Goal: Task Accomplishment & Management: Manage account settings

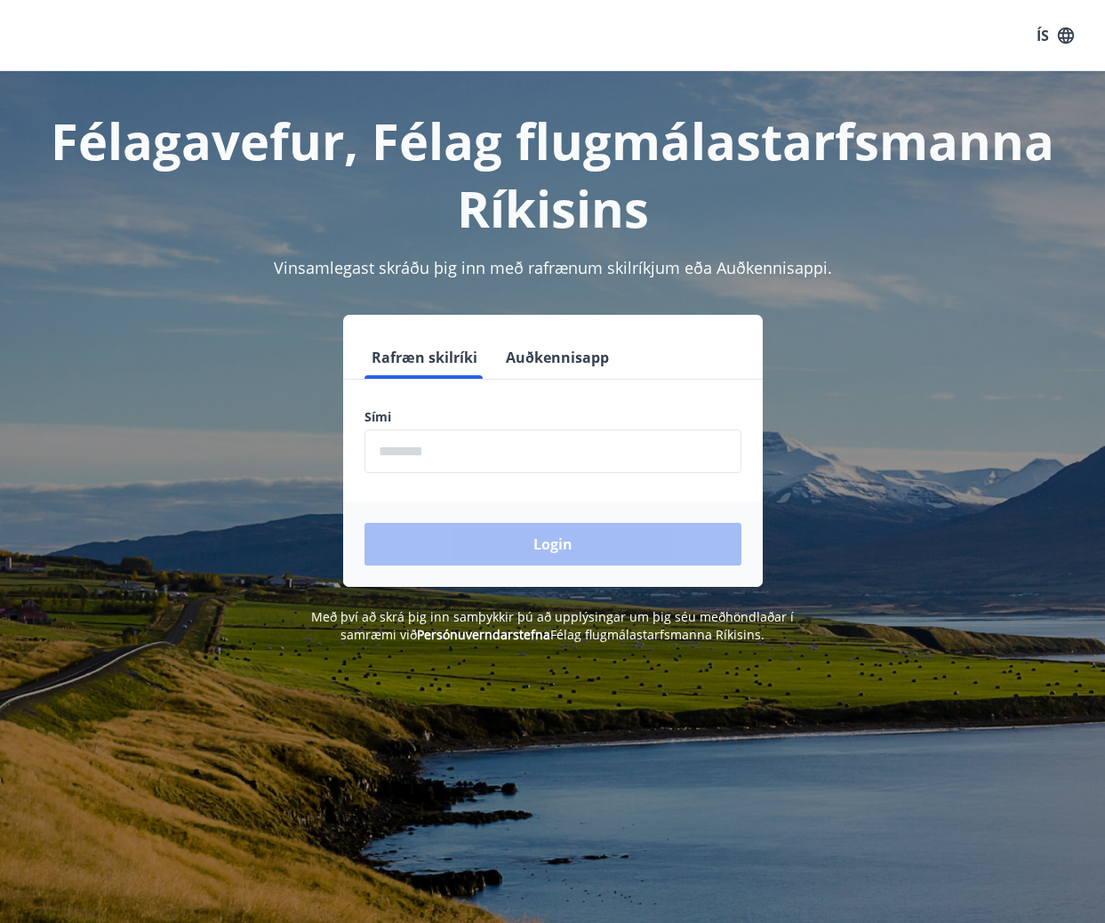
click at [470, 463] on input "phone" at bounding box center [553, 451] width 377 height 44
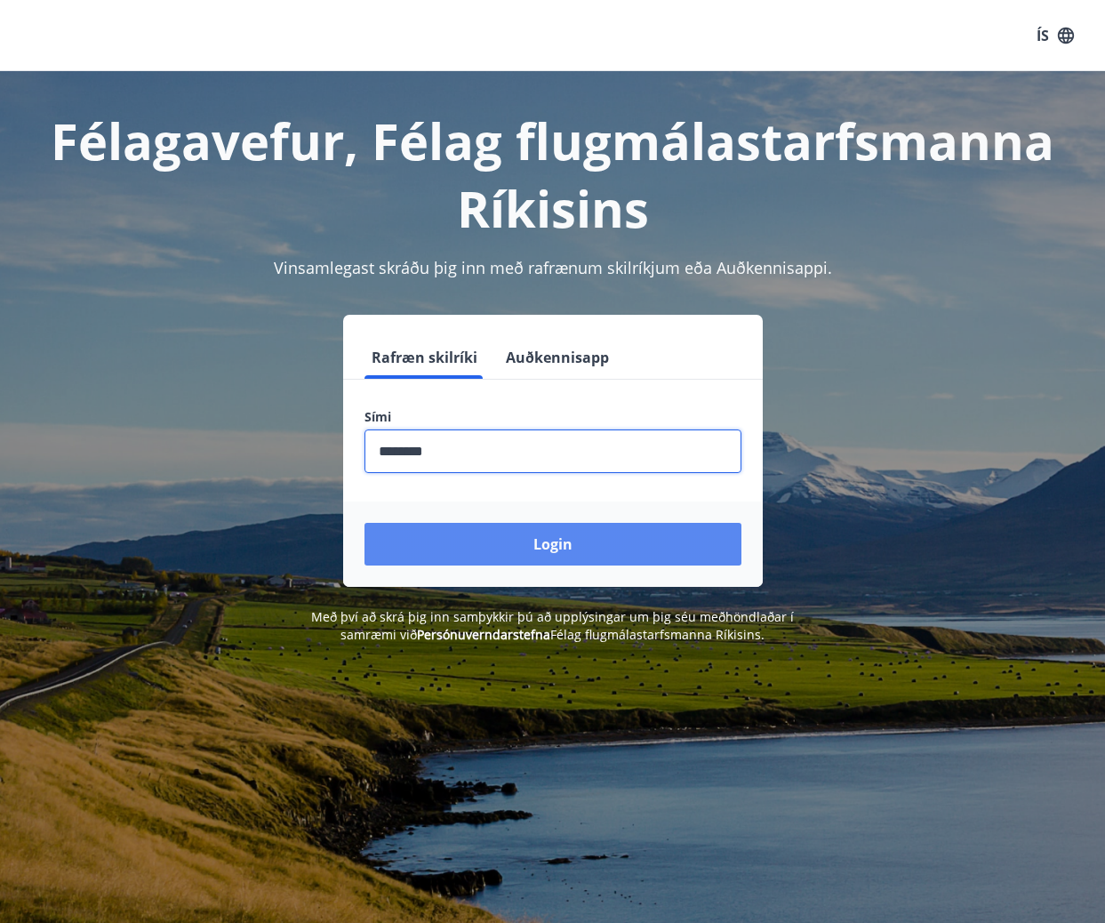
type input "********"
click at [497, 533] on button "Login" at bounding box center [553, 544] width 377 height 43
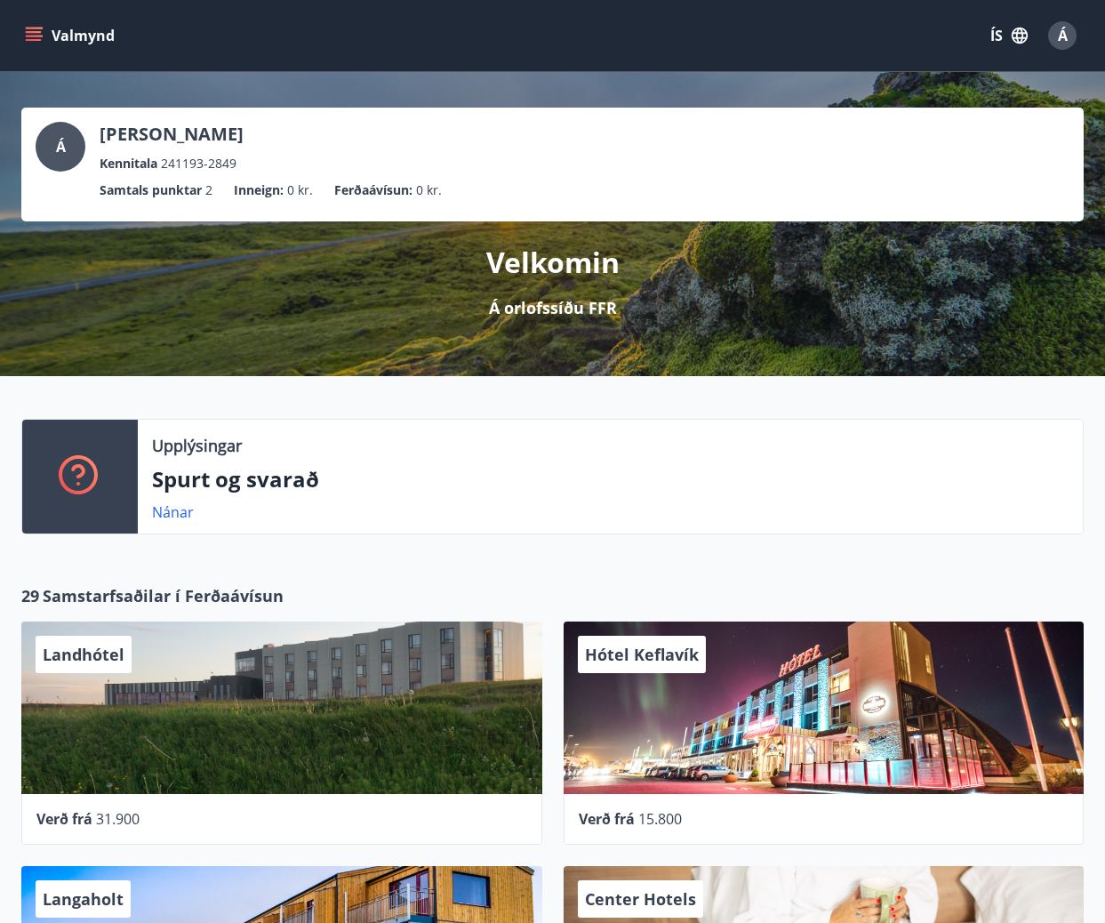
click at [1059, 35] on span "Á" at bounding box center [1063, 36] width 10 height 20
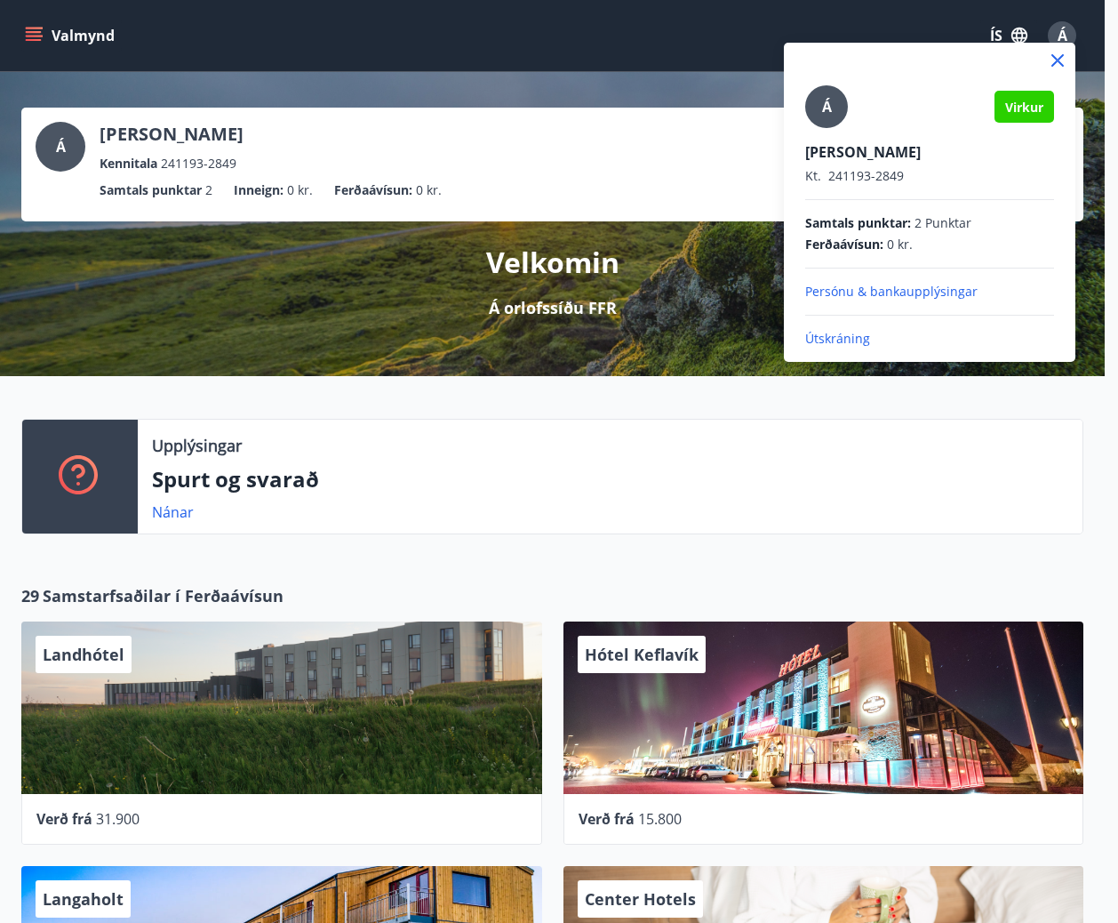
click at [1059, 35] on div at bounding box center [559, 461] width 1118 height 923
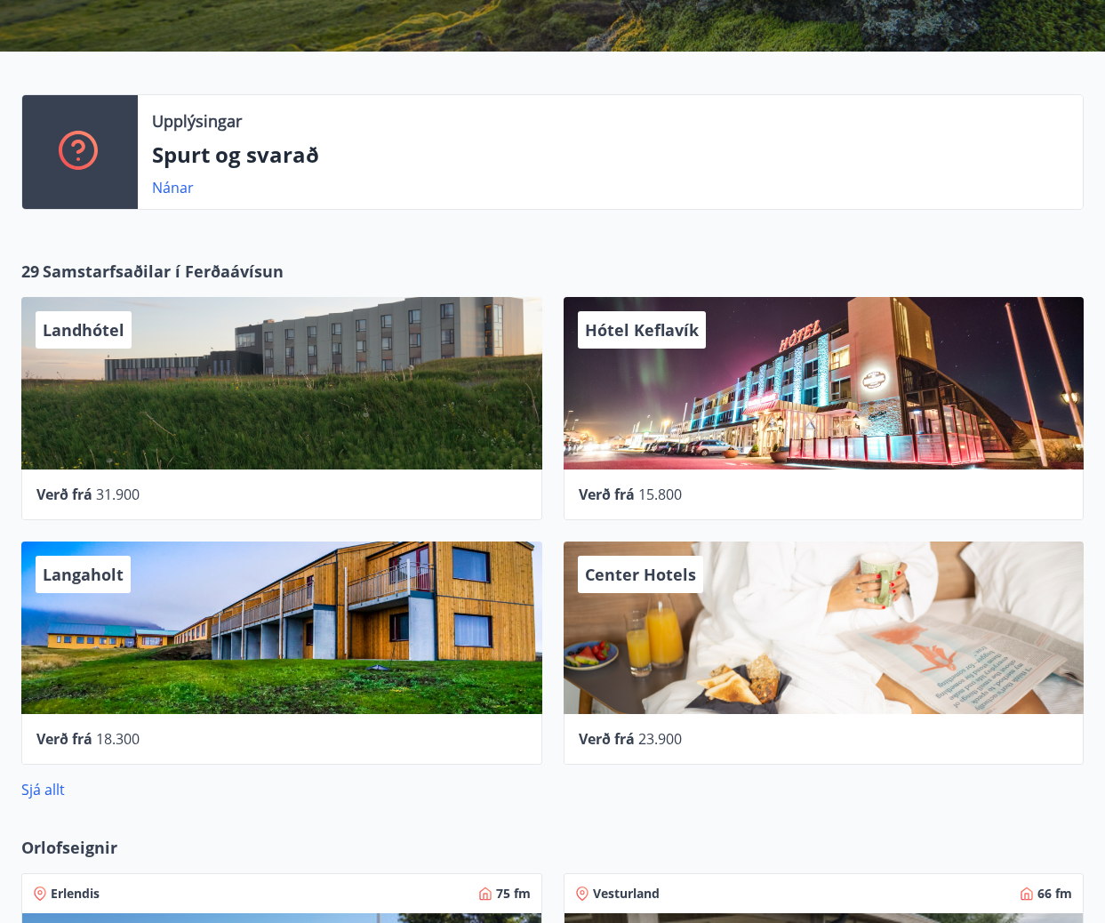
scroll to position [621, 0]
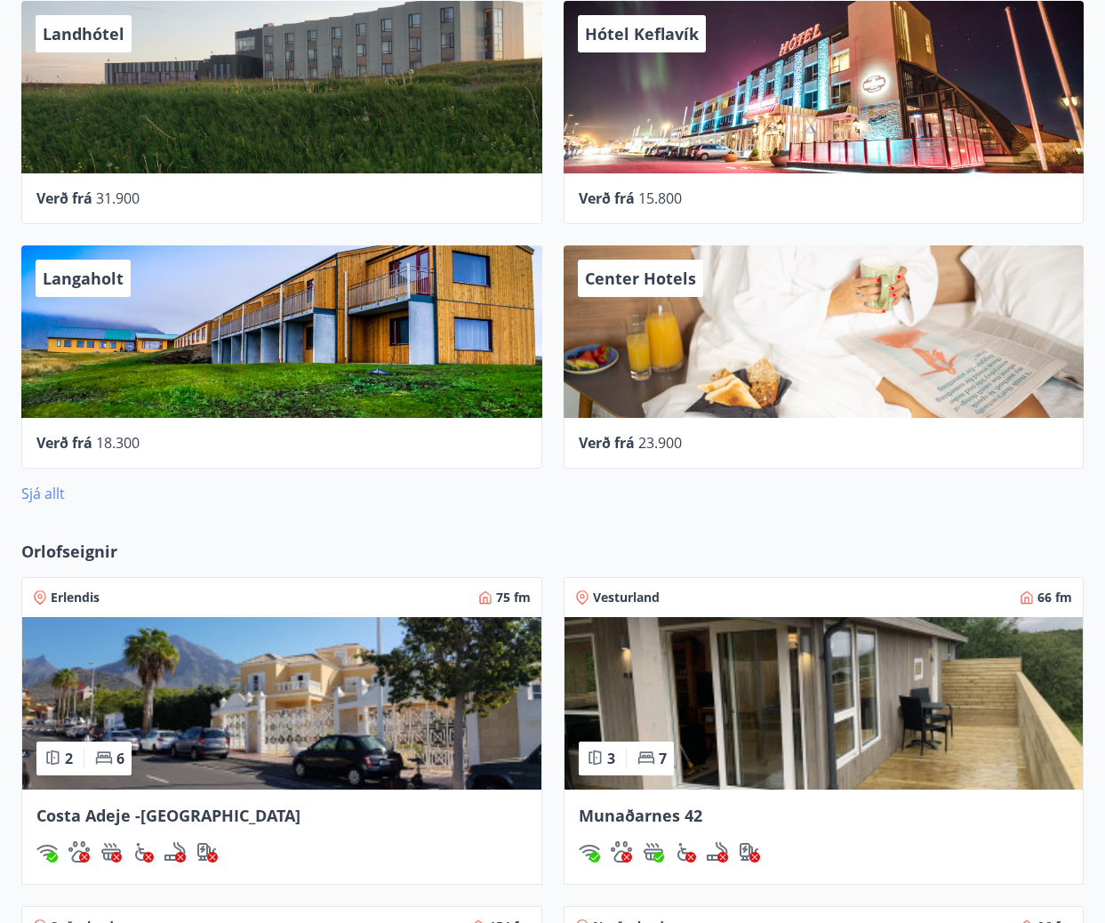
click at [50, 491] on link "Sjá allt" at bounding box center [43, 494] width 44 height 20
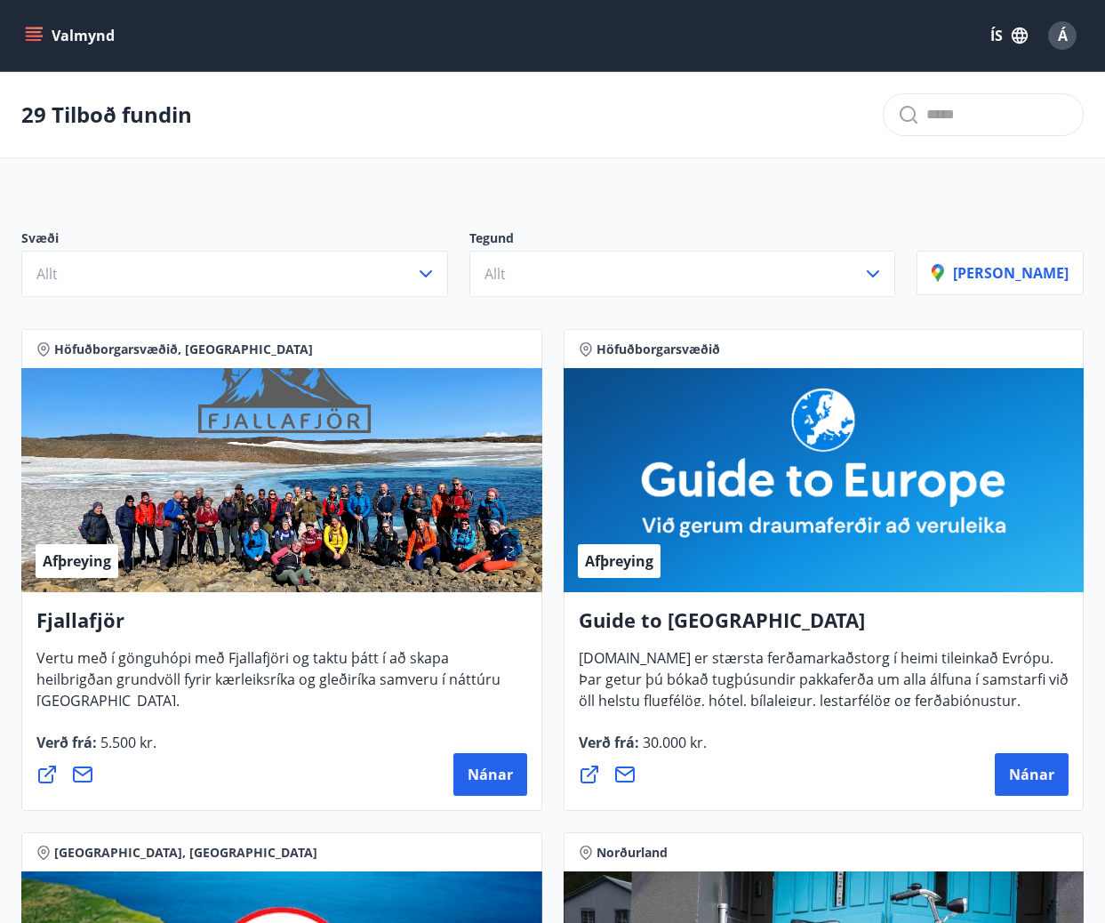
click at [39, 33] on icon "menu" at bounding box center [34, 32] width 16 height 2
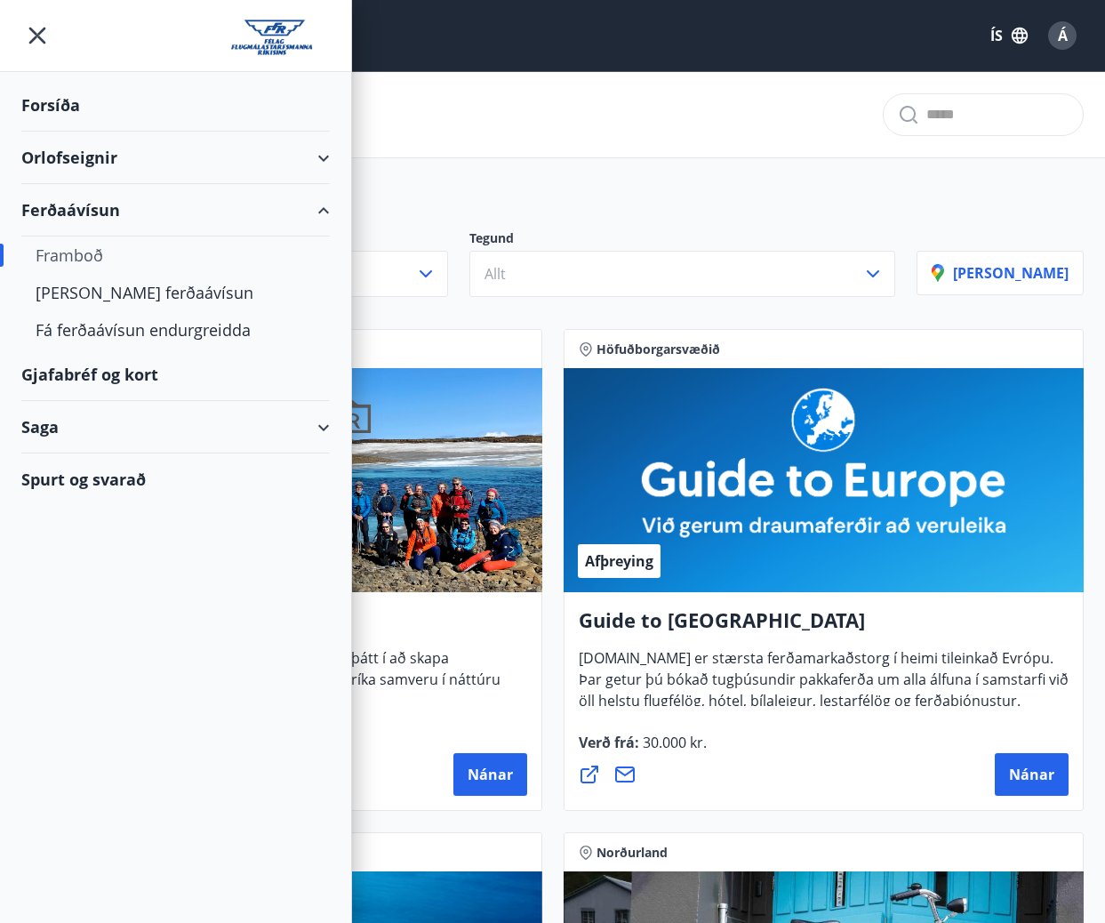
click at [108, 374] on div "Gjafabréf og kort" at bounding box center [175, 375] width 308 height 52
click at [321, 210] on div "Ferðaávísun" at bounding box center [175, 210] width 308 height 52
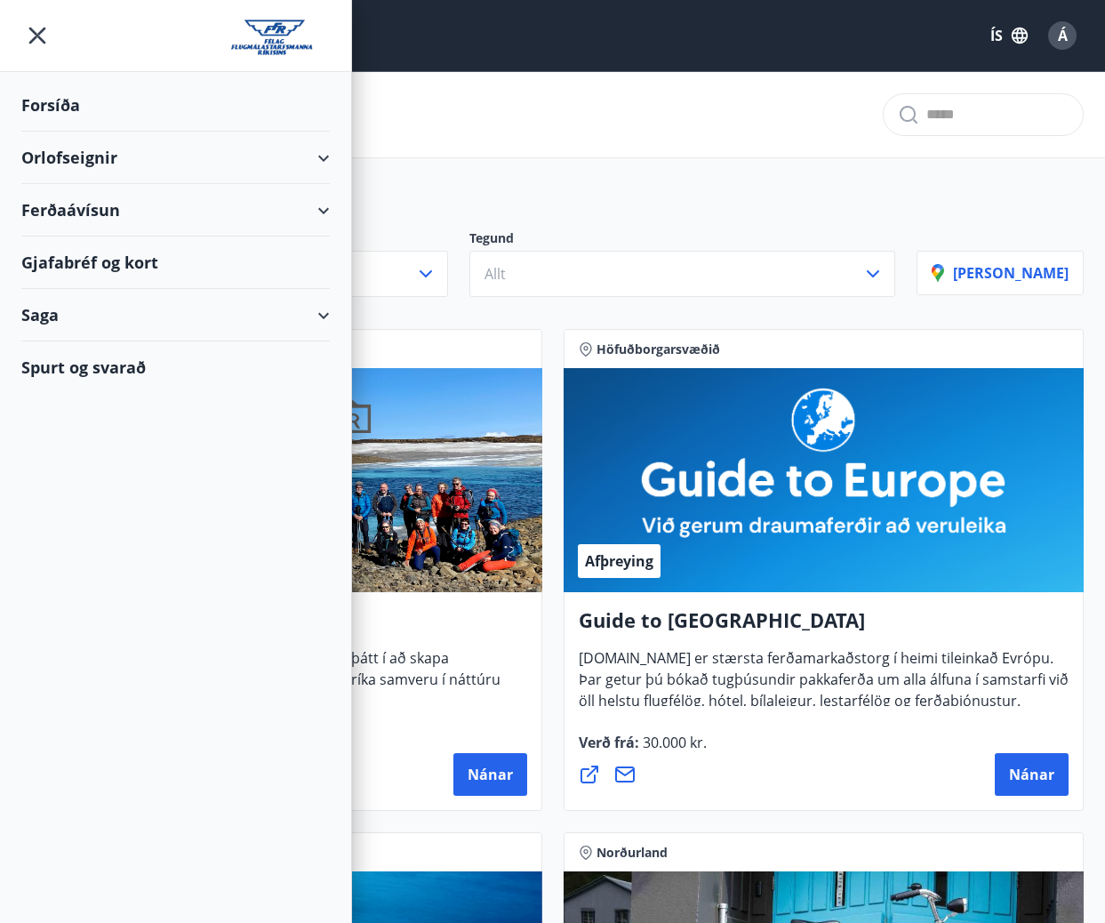
click at [323, 315] on div "Saga" at bounding box center [175, 315] width 308 height 52
click at [70, 467] on div "Punktar" at bounding box center [176, 471] width 280 height 37
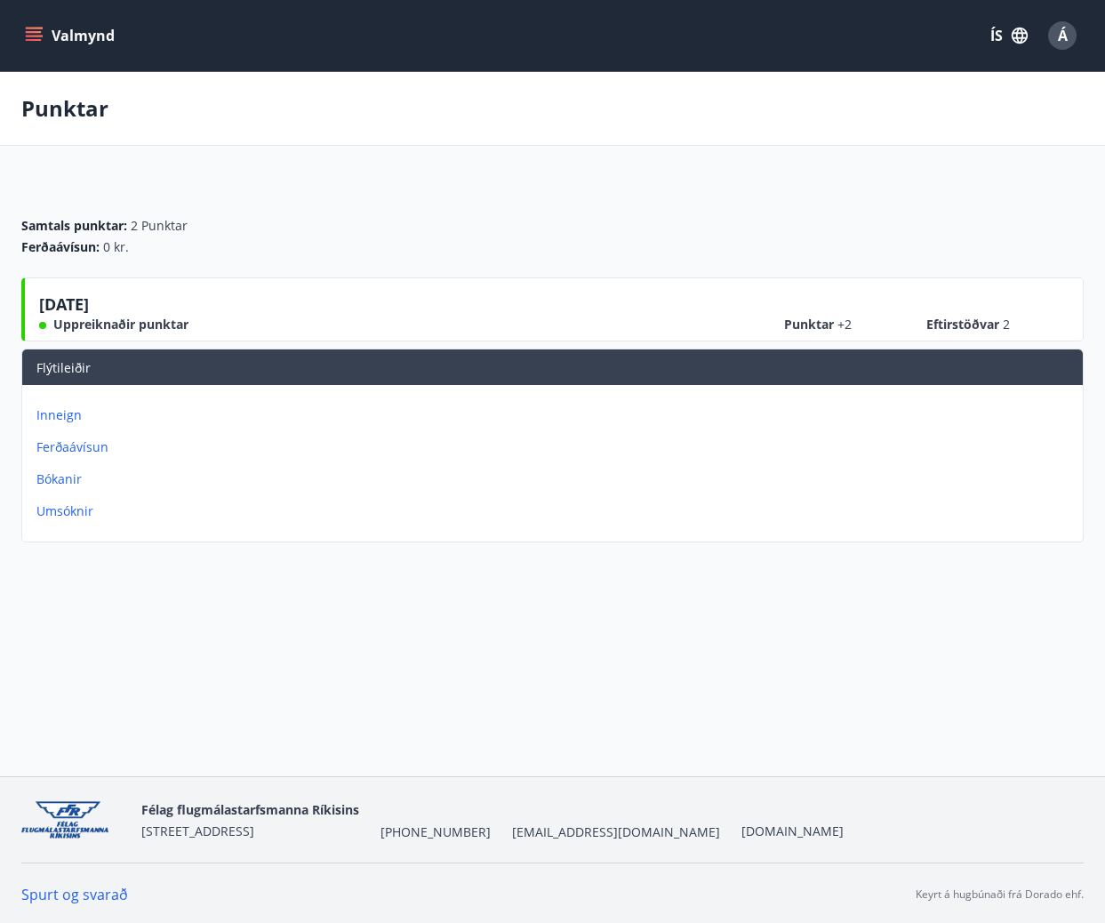
click at [1054, 36] on div "Á" at bounding box center [1062, 35] width 28 height 28
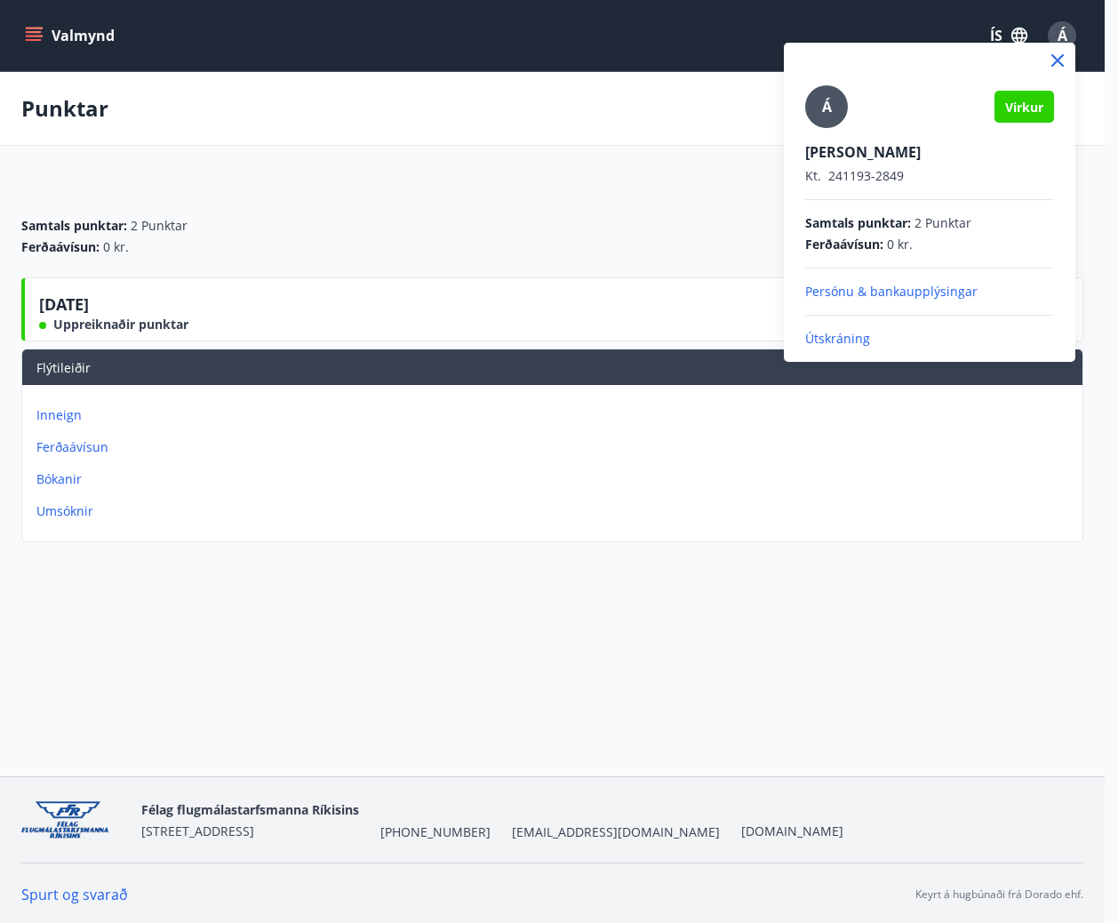
click at [835, 340] on p "Útskráning" at bounding box center [929, 339] width 249 height 18
